Goal: Complete application form

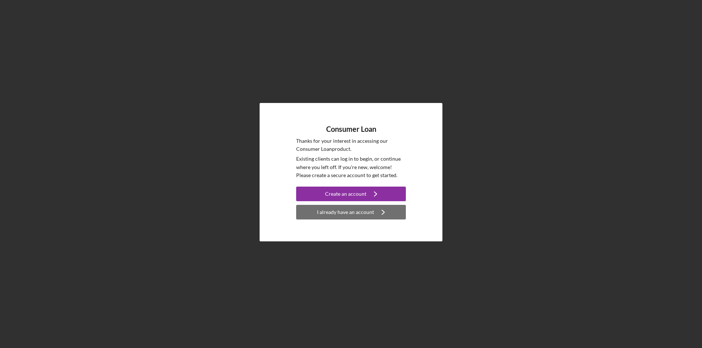
click at [353, 214] on div "I already have an account" at bounding box center [345, 212] width 57 height 15
click at [347, 211] on div "I already have an account" at bounding box center [345, 212] width 57 height 15
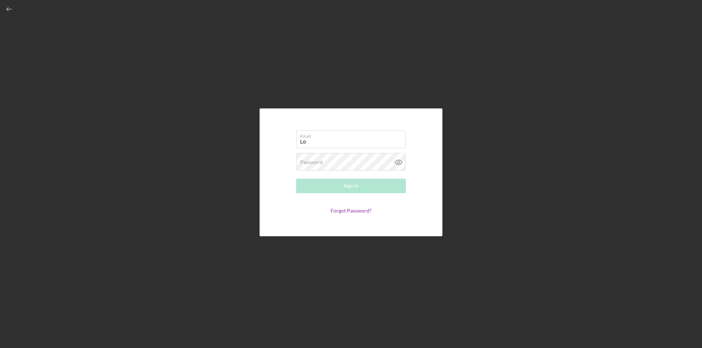
type input "[PERSON_NAME][EMAIL_ADDRESS][PERSON_NAME][DOMAIN_NAME]"
click at [351, 184] on div "Sign In" at bounding box center [351, 186] width 15 height 15
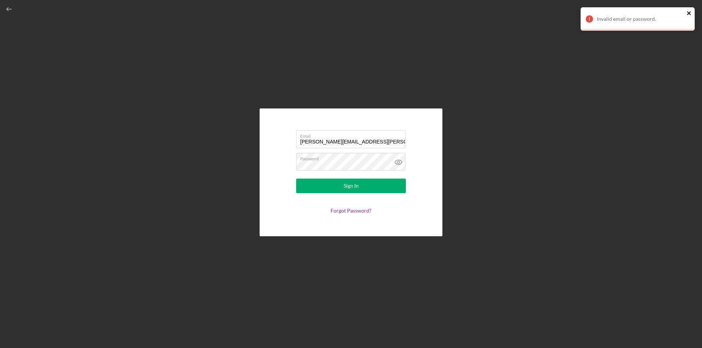
click at [690, 12] on icon "close" at bounding box center [689, 13] width 5 height 6
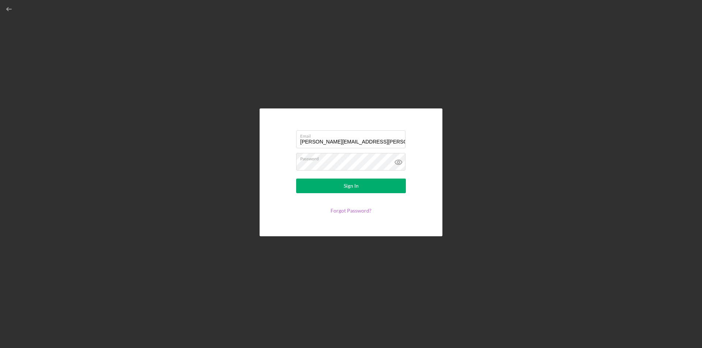
click at [356, 211] on link "Forgot Password?" at bounding box center [351, 211] width 41 height 6
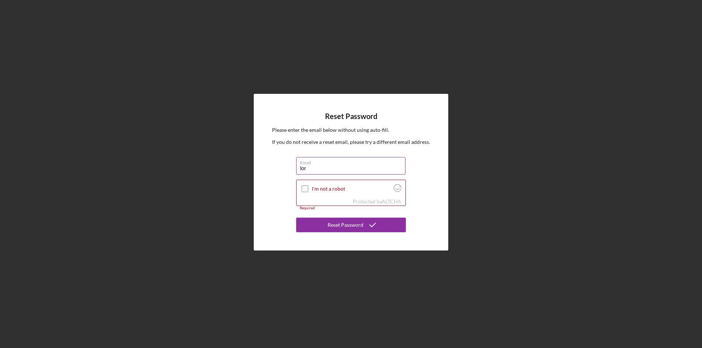
type input "loreen.s.crone.1966@gmail.com"
click at [306, 189] on input "I'm not a robot" at bounding box center [305, 189] width 7 height 7
checkbox input "true"
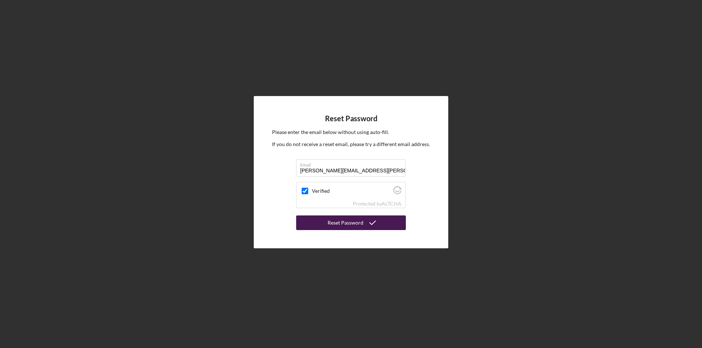
click at [354, 224] on div "Reset Password" at bounding box center [346, 223] width 36 height 15
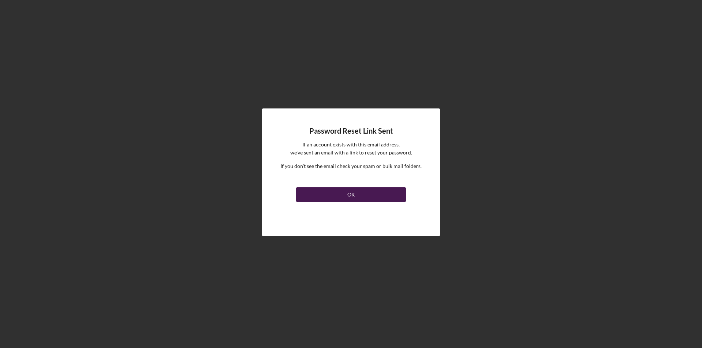
click at [350, 195] on div "OK" at bounding box center [351, 195] width 8 height 15
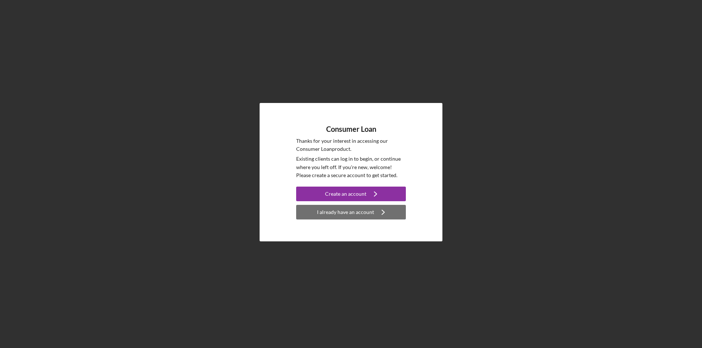
click at [336, 213] on div "I already have an account" at bounding box center [345, 212] width 57 height 15
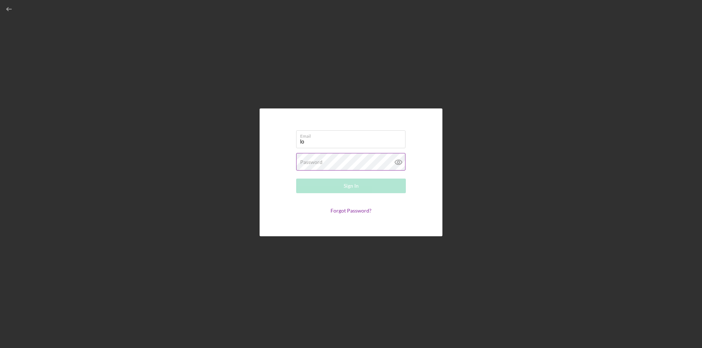
type input "loreen.s.crone.1966@gmail.com"
click at [365, 186] on button "Sign In" at bounding box center [351, 186] width 110 height 15
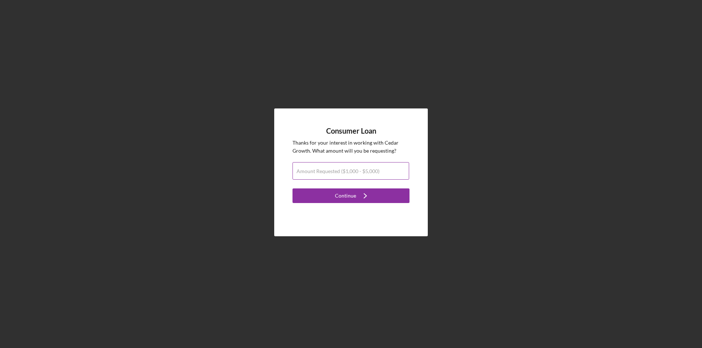
click at [336, 172] on label "Amount Requested ($1,000 - $5,000)" at bounding box center [338, 172] width 83 height 6
click at [336, 172] on input "Amount Requested ($1,000 - $5,000)" at bounding box center [351, 171] width 117 height 18
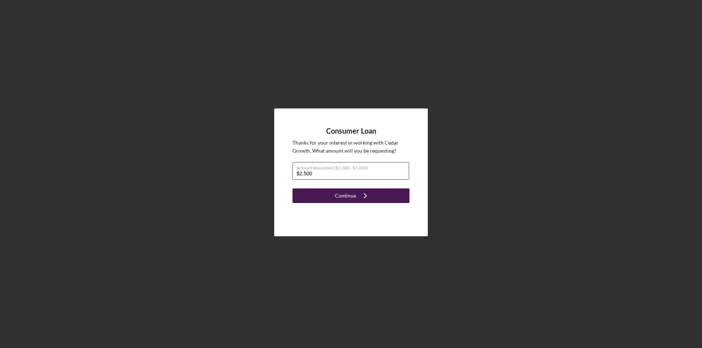
type input "$2,500"
click at [365, 197] on polyline "submit" at bounding box center [365, 196] width 3 height 4
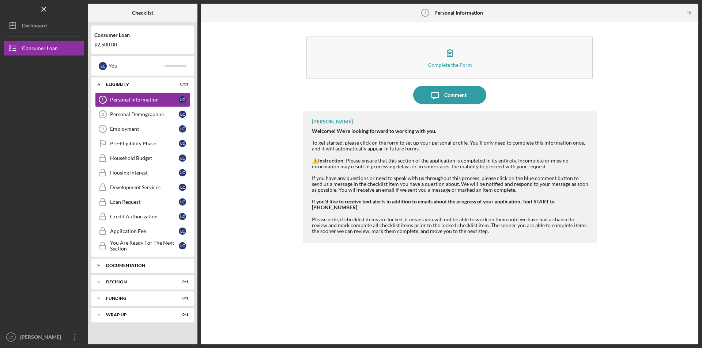
click at [130, 265] on div "Documentation" at bounding box center [145, 266] width 79 height 4
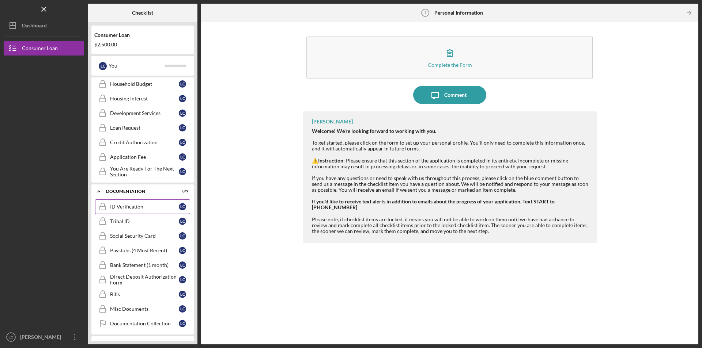
scroll to position [110, 0]
